Goal: Find specific page/section: Find specific page/section

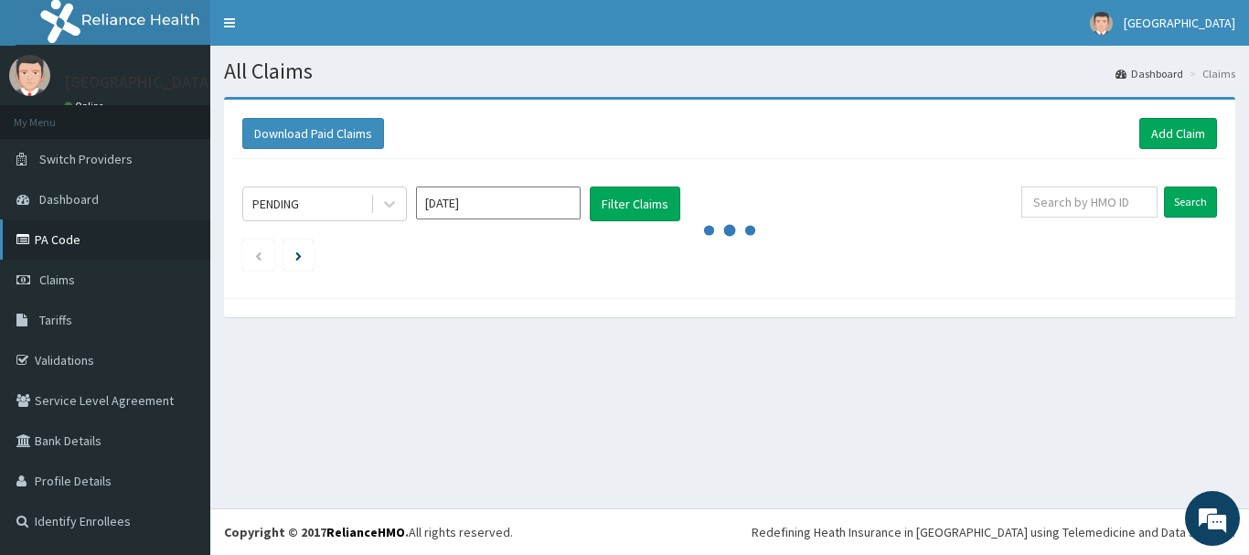
click at [59, 239] on link "PA Code" at bounding box center [105, 239] width 210 height 40
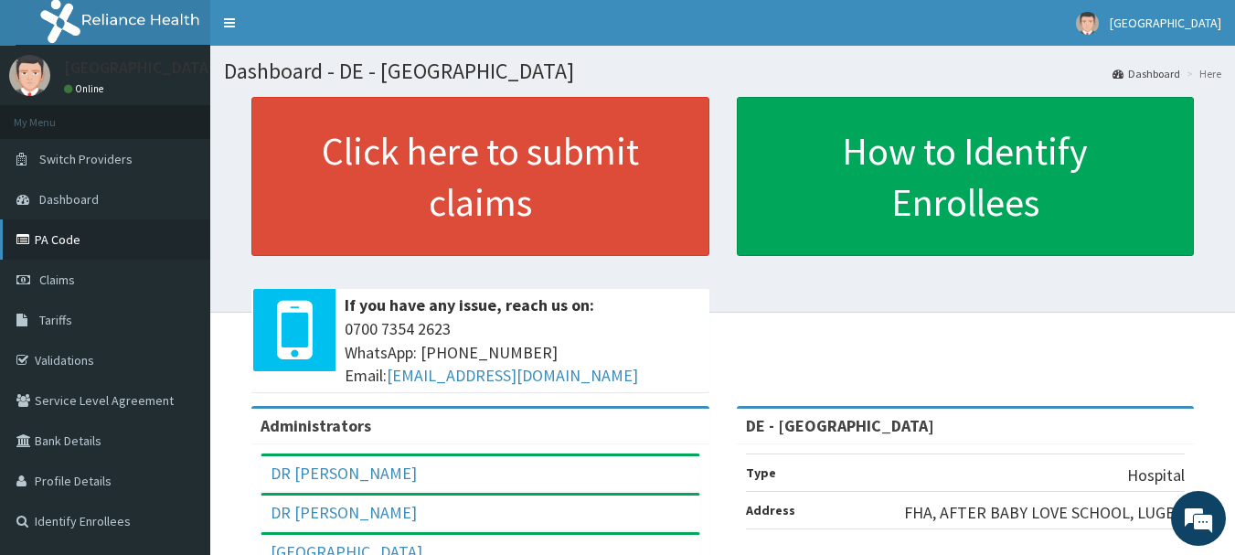
click at [50, 235] on link "PA Code" at bounding box center [105, 239] width 210 height 40
